Goal: Task Accomplishment & Management: Use online tool/utility

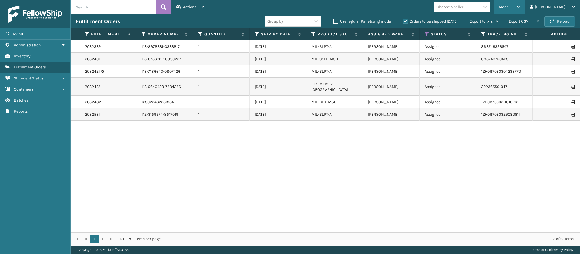
click at [520, 6] on div "Mode" at bounding box center [509, 7] width 21 height 14
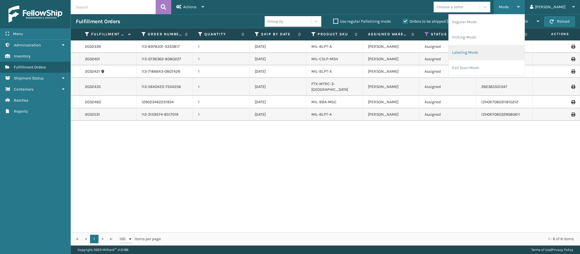
click at [500, 47] on li "Labeling Mode" at bounding box center [487, 52] width 76 height 15
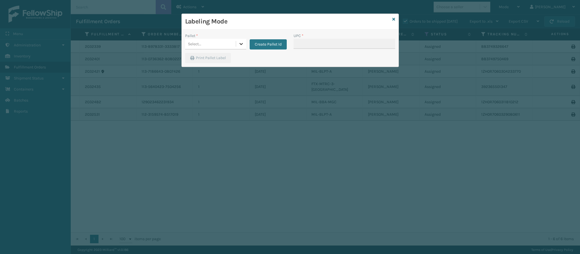
click at [238, 40] on div at bounding box center [241, 44] width 10 height 10
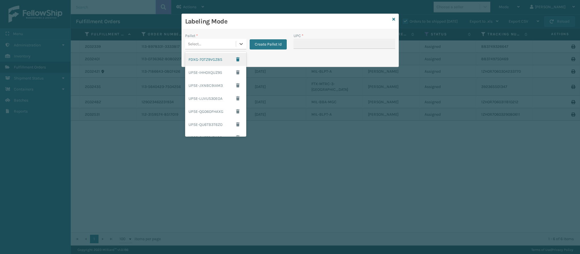
click at [217, 59] on div "FDXG-70TZ9VGZ8S" at bounding box center [215, 59] width 61 height 13
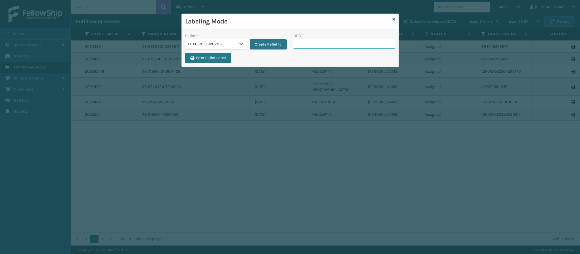
click at [382, 46] on input "UPC *" at bounding box center [345, 44] width 102 height 10
type input "84098511825"
type input "840985118686"
type input "84098511868"
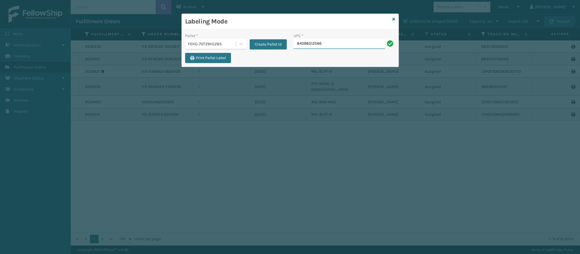
type input "840985125660"
type input "840985118310"
type input "840985118"
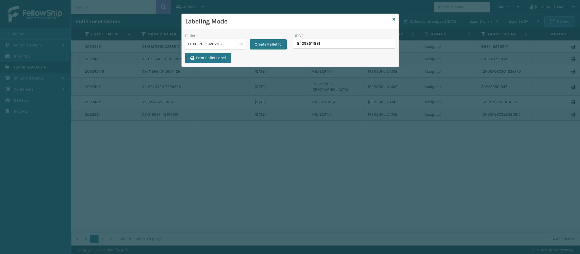
type input "840985118310"
type input "840985126889"
type input "849986009351"
type input "849986033899"
type input "849986009498"
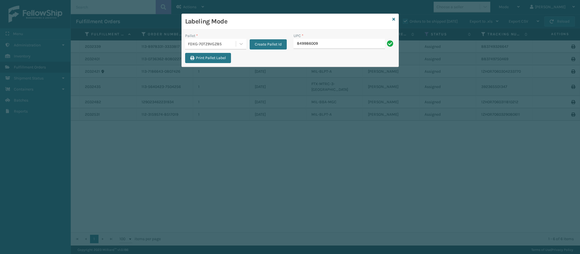
type input "8499860094"
type input "849986009498"
type input "849986033905"
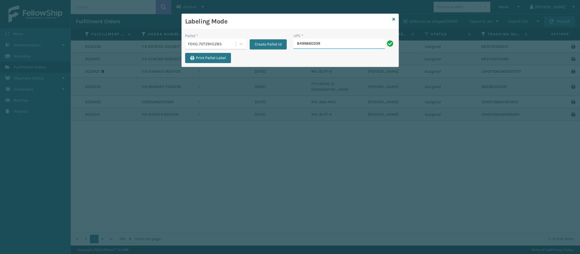
type input "84998603390"
type input "8499860339"
type input "849986033905"
type input "849986"
type input "849986033"
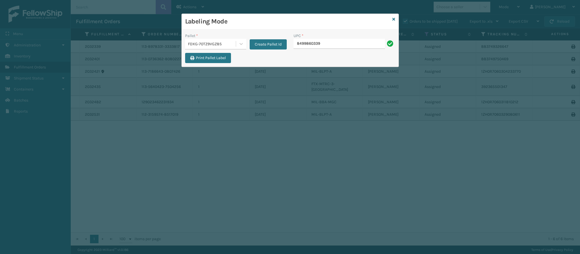
type input "84998603390"
type input "8499860339"
type input "849986033905"
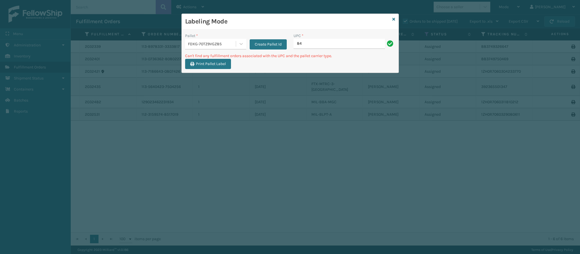
type input "8"
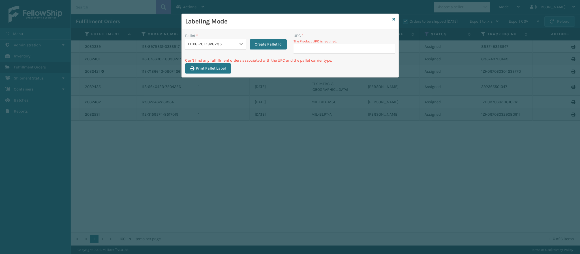
click at [241, 41] on div at bounding box center [241, 44] width 10 height 10
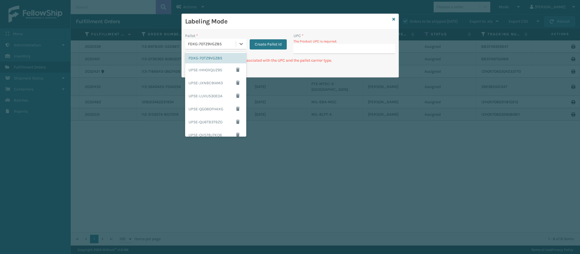
click at [323, 81] on div "Labeling Mode Pallet * option FDXG-70TZ9VGZ8S focused, 1 of 13. 13 results avai…" at bounding box center [290, 127] width 580 height 254
click at [392, 16] on link at bounding box center [393, 19] width 3 height 6
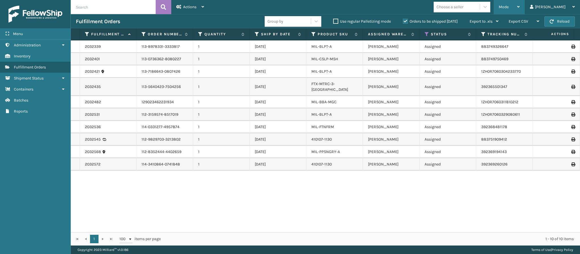
click at [520, 8] on div "Mode" at bounding box center [509, 7] width 21 height 14
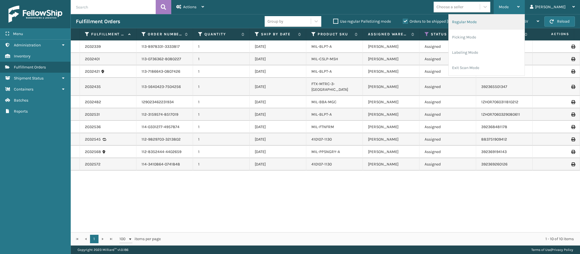
click at [511, 22] on li "Regular Mode" at bounding box center [487, 21] width 76 height 15
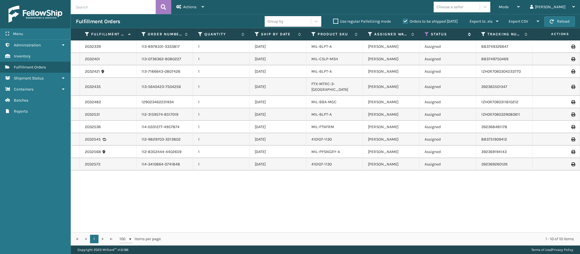
click at [425, 35] on icon at bounding box center [427, 34] width 5 height 5
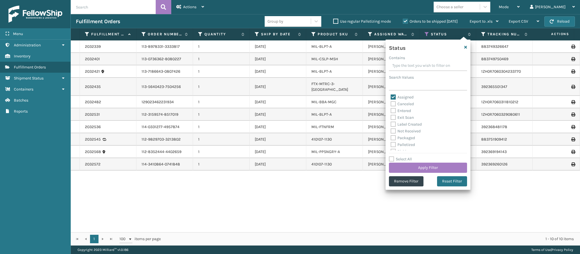
click at [394, 97] on label "Assigned" at bounding box center [402, 97] width 23 height 5
click at [391, 97] on input "Assigned" at bounding box center [391, 96] width 0 height 4
checkbox input "false"
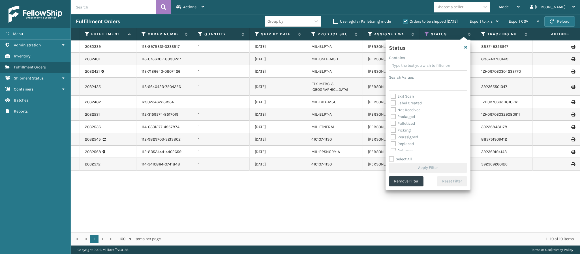
scroll to position [22, 0]
click at [394, 128] on label "Picking" at bounding box center [401, 129] width 20 height 5
click at [391, 128] on input "Picking" at bounding box center [391, 128] width 0 height 4
checkbox input "true"
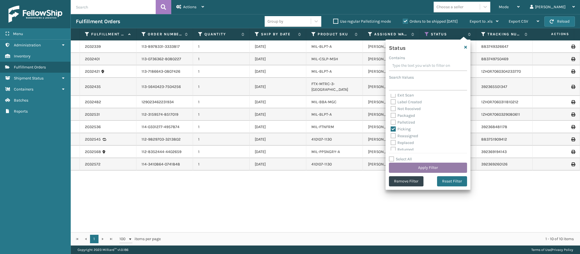
click at [420, 166] on button "Apply Filter" at bounding box center [428, 168] width 78 height 10
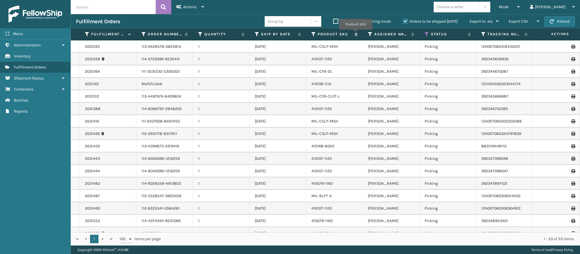
click at [356, 34] on icon at bounding box center [355, 34] width 5 height 3
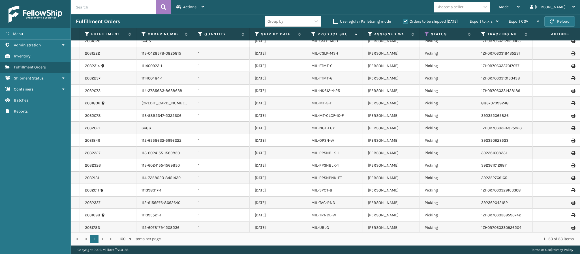
scroll to position [475, 0]
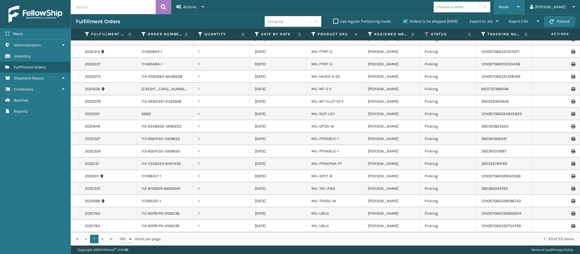
click at [525, 8] on div "Mode Regular Mode Picking Mode Labeling Mode Exit Scan Mode" at bounding box center [509, 7] width 31 height 14
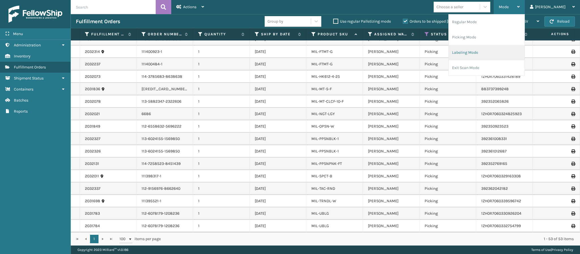
click at [487, 50] on li "Labeling Mode" at bounding box center [487, 52] width 76 height 15
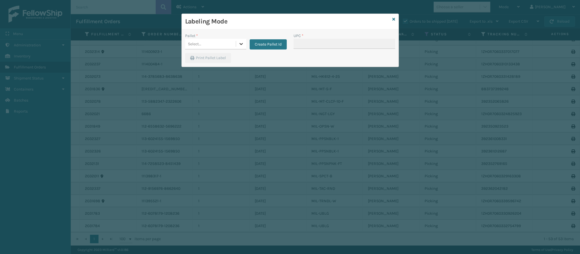
click at [240, 42] on icon at bounding box center [241, 44] width 6 height 6
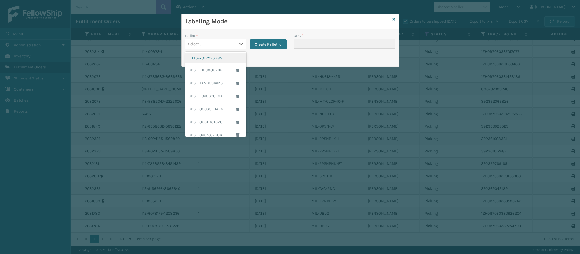
click at [227, 59] on div "FDXG-70TZ9VGZ8S" at bounding box center [215, 58] width 61 height 10
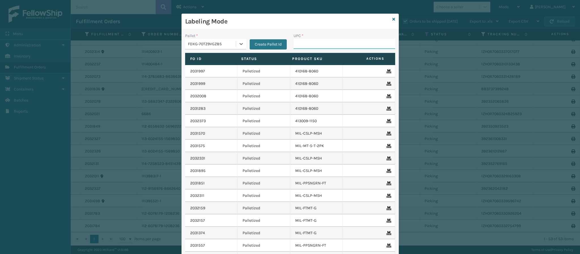
click at [340, 43] on input "UPC *" at bounding box center [345, 44] width 102 height 10
type input "84998603390"
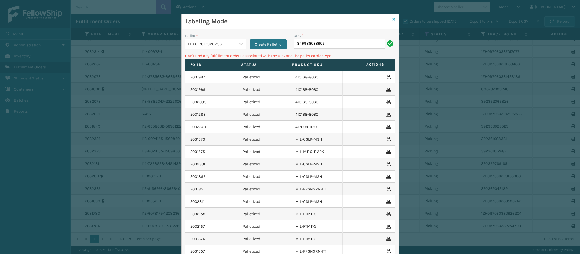
click at [392, 19] on icon at bounding box center [393, 19] width 3 height 4
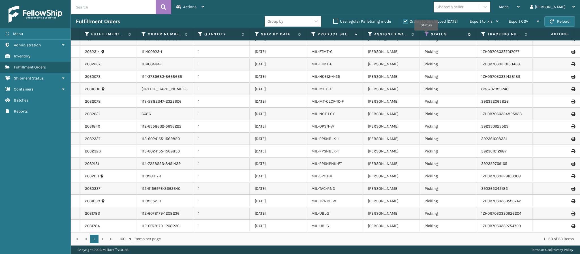
click at [426, 35] on icon at bounding box center [427, 34] width 5 height 5
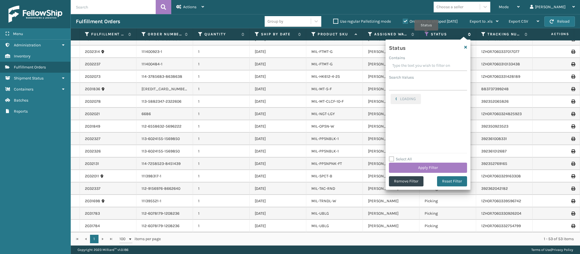
click at [426, 35] on icon at bounding box center [427, 34] width 5 height 5
click at [404, 179] on button "Remove Filter" at bounding box center [406, 181] width 35 height 10
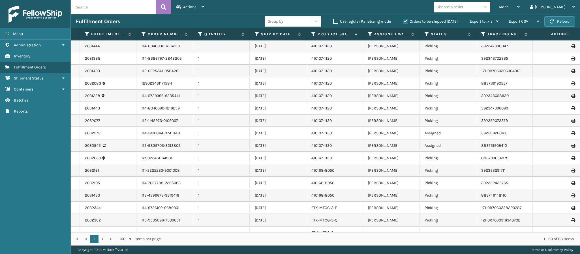
scroll to position [0, 0]
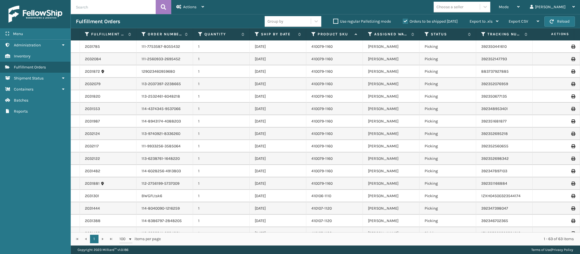
paste input "2031646"
type input "2031646"
click at [165, 11] on button at bounding box center [164, 7] width 16 height 14
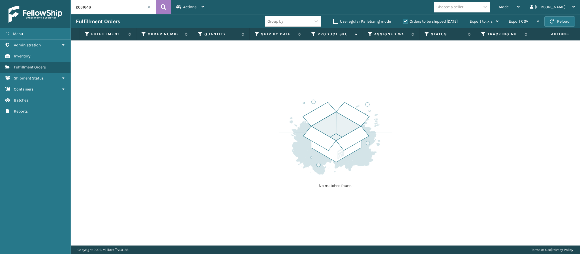
click at [405, 20] on label "Orders to be shipped [DATE]" at bounding box center [430, 21] width 55 height 5
click at [403, 20] on input "Orders to be shipped [DATE]" at bounding box center [403, 20] width 0 height 4
